Goal: Book appointment/travel/reservation

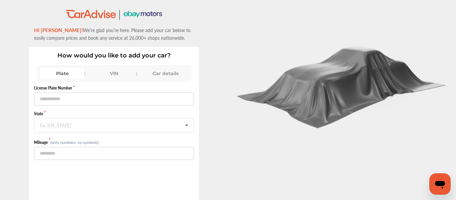
click at [169, 73] on div "Car details" at bounding box center [165, 73] width 45 height 11
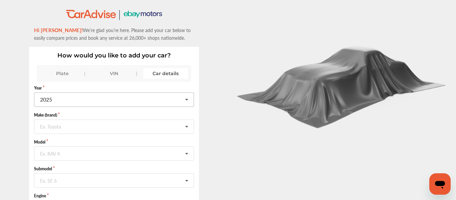
click at [90, 102] on input "text" at bounding box center [114, 99] width 159 height 13
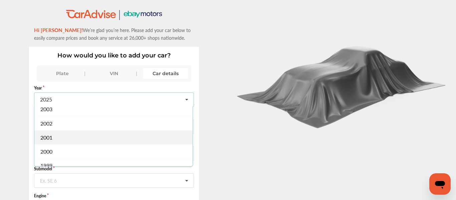
click at [61, 134] on div "2001" at bounding box center [113, 137] width 158 height 14
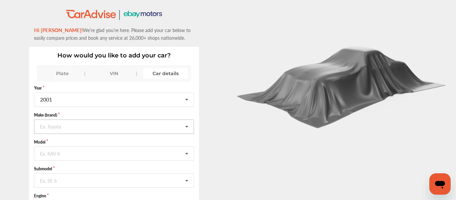
click at [60, 128] on div "Ex. Toyota" at bounding box center [50, 126] width 21 height 4
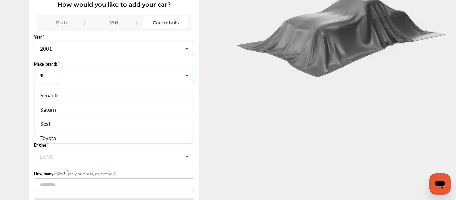
scroll to position [179, 0]
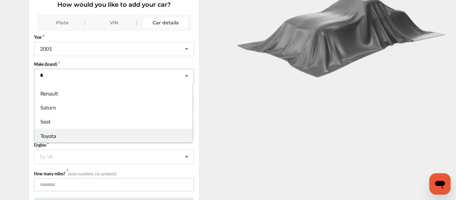
type input "*"
click at [67, 130] on div "Toyota" at bounding box center [113, 135] width 158 height 14
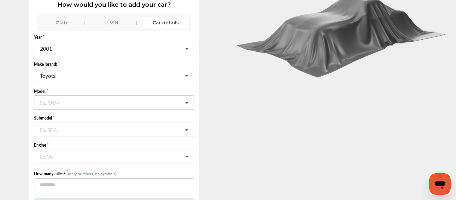
click at [72, 106] on input "text" at bounding box center [114, 102] width 159 height 13
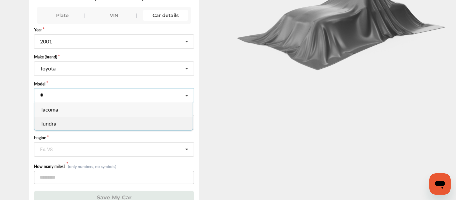
scroll to position [59, 0]
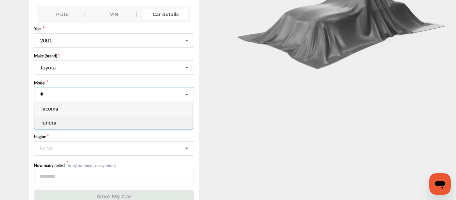
type input "*"
click at [62, 120] on div "Tundra" at bounding box center [113, 122] width 158 height 14
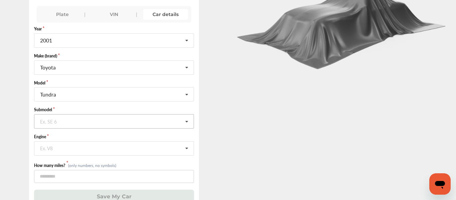
click at [61, 121] on input "text" at bounding box center [114, 120] width 159 height 13
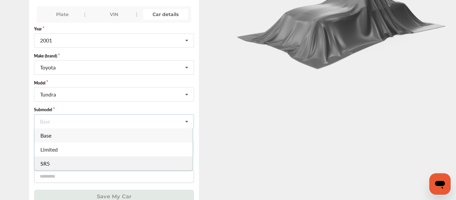
click at [58, 158] on div "SR5" at bounding box center [113, 163] width 158 height 14
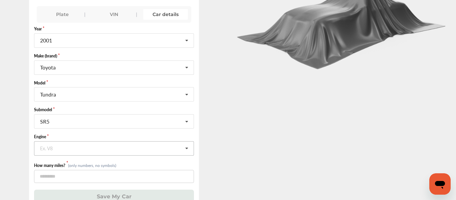
click at [53, 144] on input "text" at bounding box center [114, 147] width 159 height 13
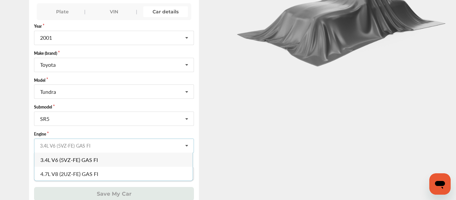
scroll to position [62, 0]
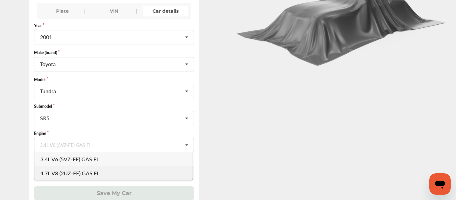
click at [75, 172] on span "4.7L V8 (2UZ-FE) GAS FI" at bounding box center [70, 173] width 58 height 8
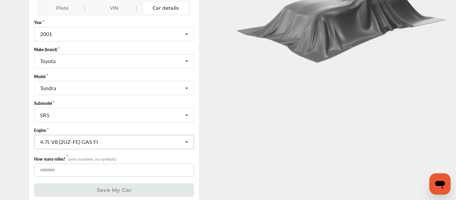
scroll to position [67, 0]
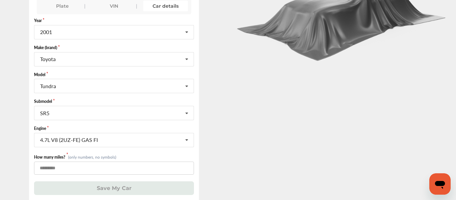
click at [64, 168] on input "number" at bounding box center [113, 167] width 159 height 13
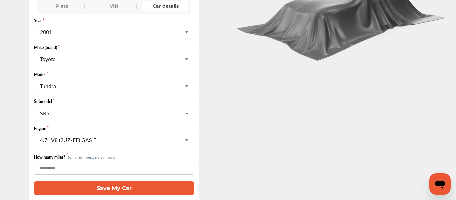
type input "******"
click at [130, 185] on button "Save My Car" at bounding box center [113, 188] width 159 height 14
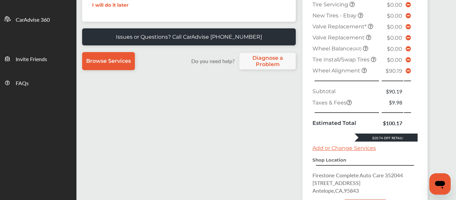
scroll to position [189, 0]
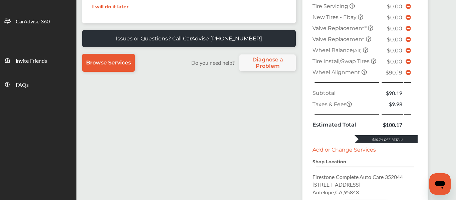
click at [408, 75] on icon at bounding box center [407, 72] width 5 height 5
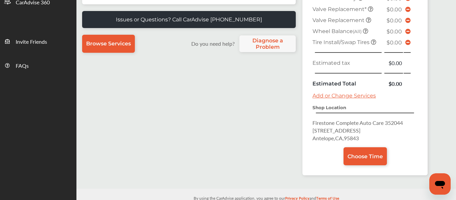
scroll to position [214, 0]
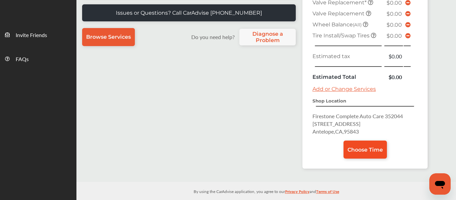
click at [368, 144] on link "Choose Time" at bounding box center [364, 149] width 43 height 18
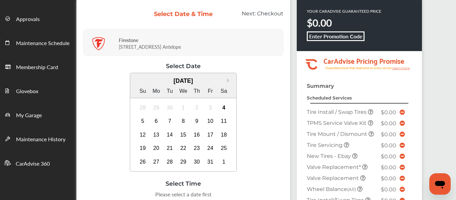
scroll to position [53, 0]
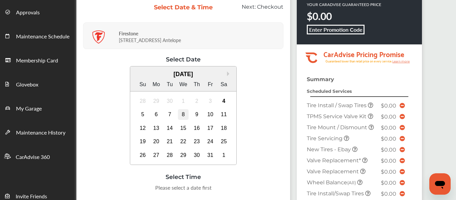
click at [180, 113] on div "8" at bounding box center [183, 114] width 11 height 11
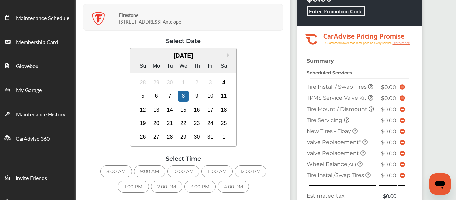
scroll to position [101, 0]
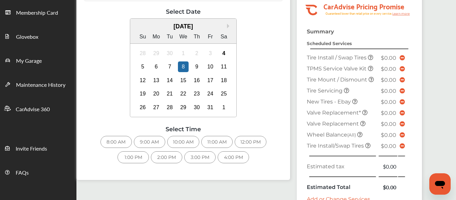
click at [114, 142] on div "8:00 AM" at bounding box center [115, 142] width 31 height 12
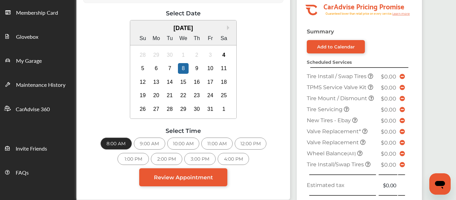
click at [148, 145] on div "9:00 AM" at bounding box center [149, 143] width 31 height 12
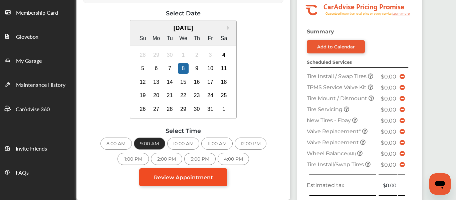
click at [191, 177] on span "Review Appointment" at bounding box center [183, 177] width 59 height 6
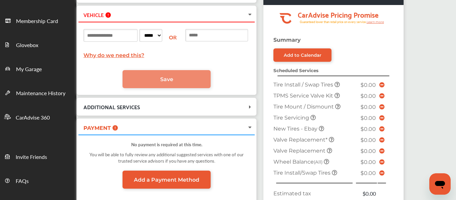
scroll to position [33, 0]
